Goal: Navigation & Orientation: Find specific page/section

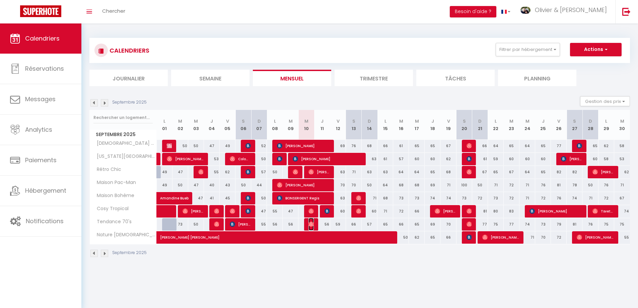
click at [312, 223] on img at bounding box center [310, 223] width 5 height 5
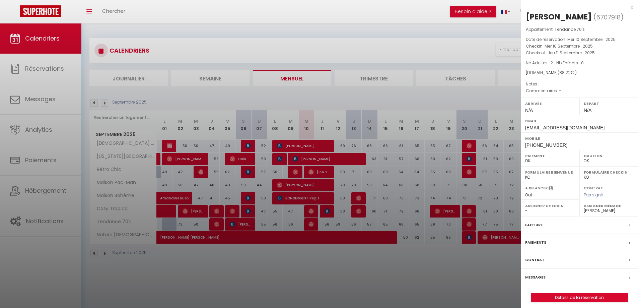
click at [332, 224] on div at bounding box center [319, 154] width 638 height 308
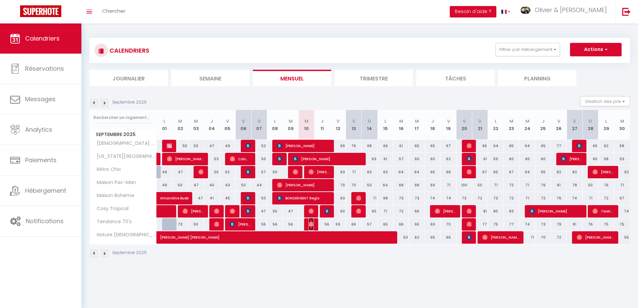
click at [309, 225] on img at bounding box center [310, 223] width 5 height 5
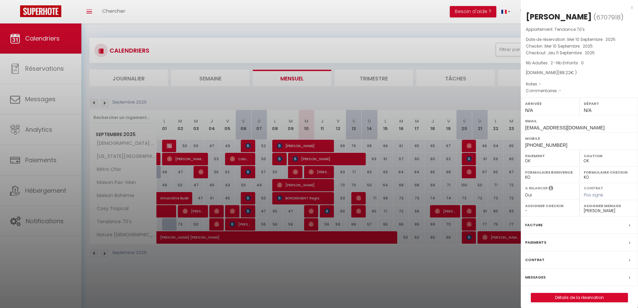
click at [335, 225] on div at bounding box center [319, 154] width 638 height 308
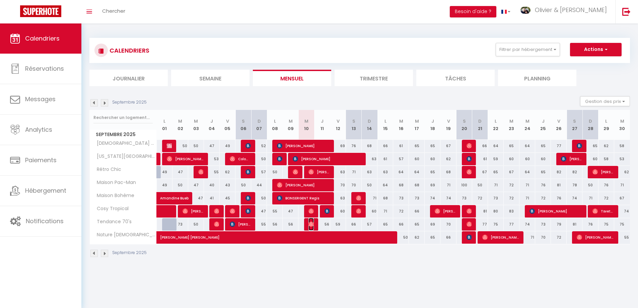
click at [312, 225] on img at bounding box center [310, 223] width 5 height 5
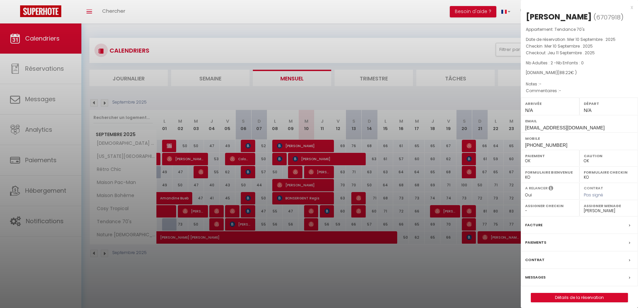
click at [338, 228] on div at bounding box center [319, 154] width 638 height 308
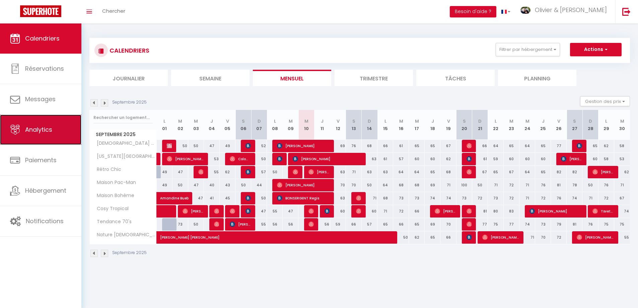
click at [42, 126] on span "Analytics" at bounding box center [38, 129] width 27 height 8
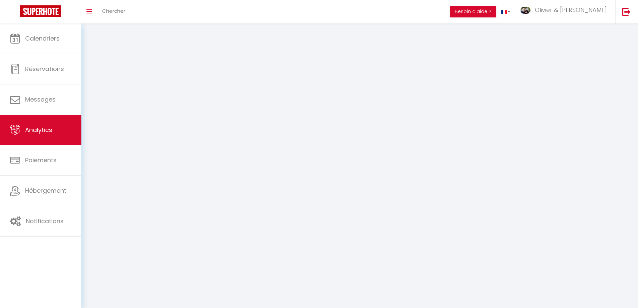
select select "2025"
select select "9"
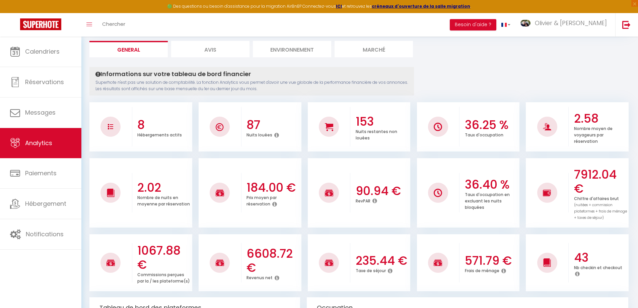
scroll to position [40, 0]
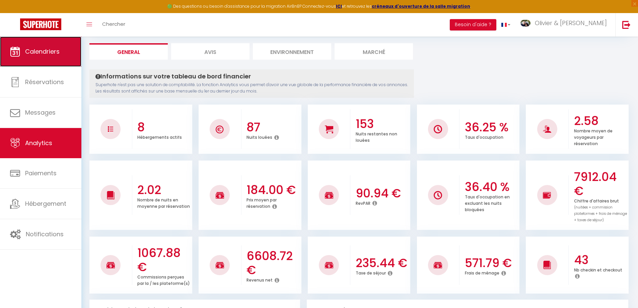
click at [32, 56] on link "Calendriers" at bounding box center [40, 51] width 81 height 30
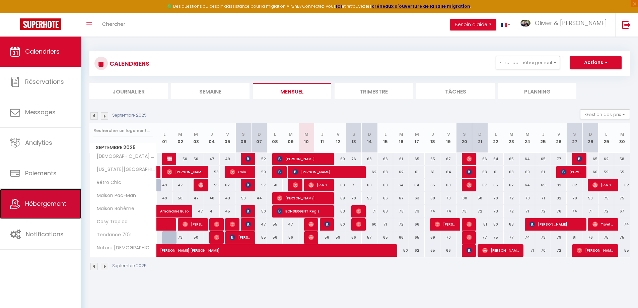
click at [53, 206] on span "Hébergement" at bounding box center [45, 203] width 41 height 8
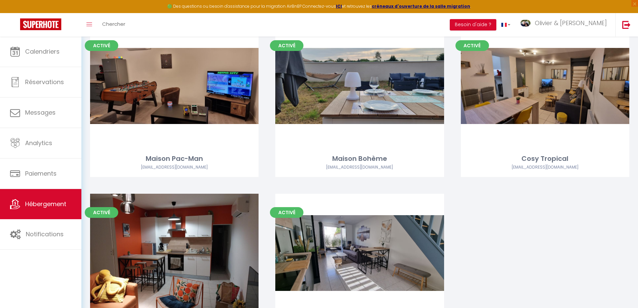
scroll to position [268, 0]
